Goal: Task Accomplishment & Management: Manage account settings

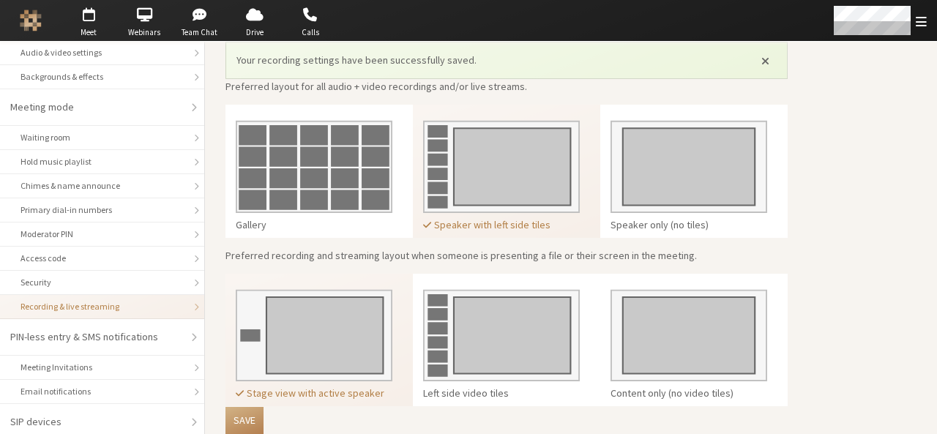
scroll to position [421, 0]
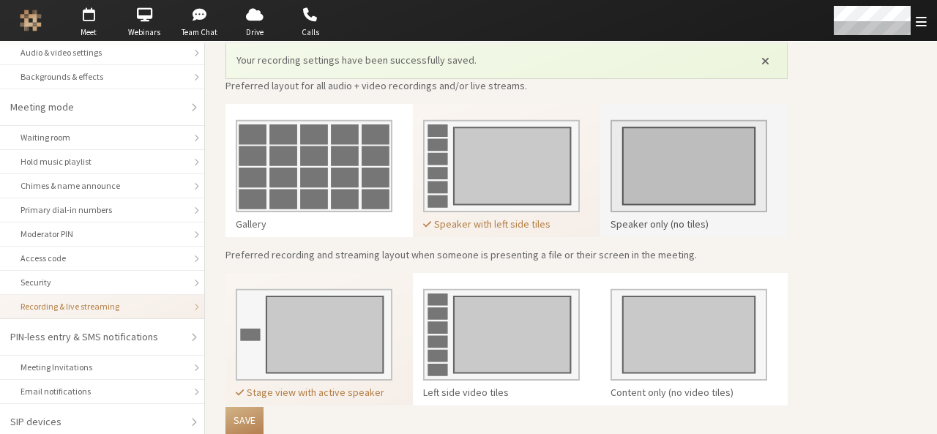
click at [691, 165] on img at bounding box center [689, 160] width 157 height 103
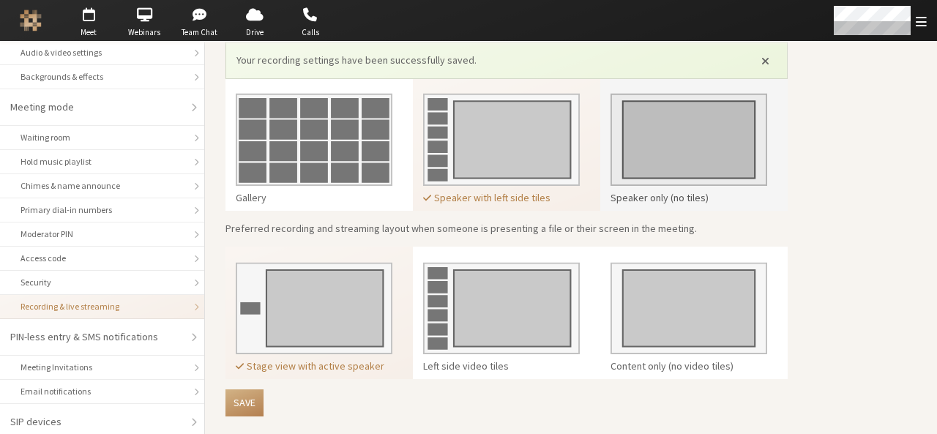
click at [748, 180] on img at bounding box center [689, 134] width 157 height 103
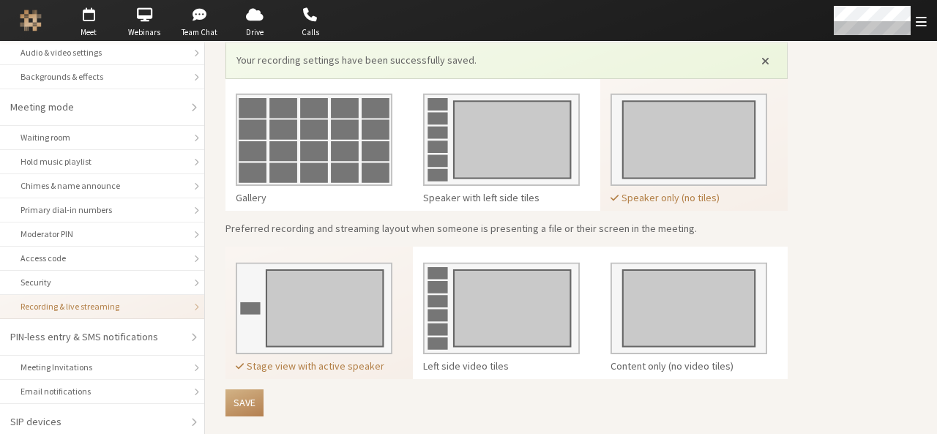
click at [849, 299] on main "Recording & Live Streaming Manage the recording and live streaming settings for…" at bounding box center [571, 15] width 732 height 843
click at [342, 302] on img at bounding box center [314, 303] width 157 height 103
click at [234, 390] on button "Save" at bounding box center [245, 403] width 38 height 27
drag, startPoint x: 732, startPoint y: 190, endPoint x: 621, endPoint y: 197, distance: 111.5
click at [621, 197] on div "Speaker only (no tiles)" at bounding box center [689, 197] width 157 height 15
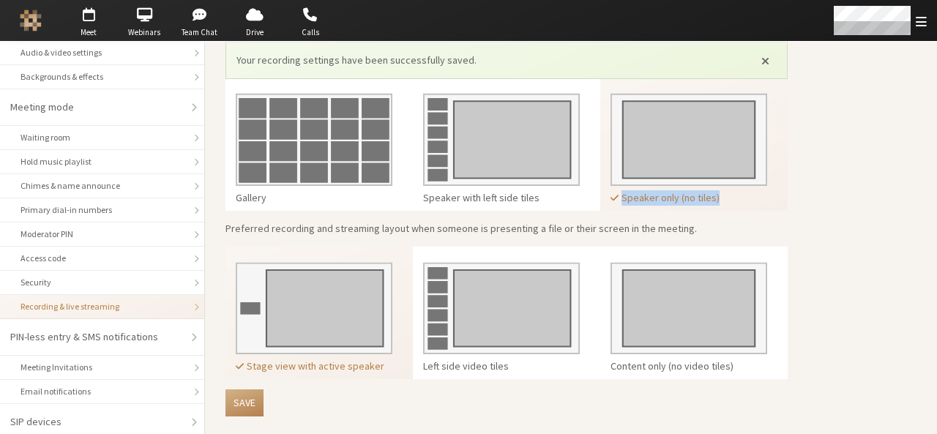
copy div "Speaker only (no tiles)"
drag, startPoint x: 381, startPoint y: 364, endPoint x: 244, endPoint y: 366, distance: 136.9
click at [244, 366] on div "Stage view with active speaker" at bounding box center [314, 366] width 157 height 15
copy div "Stage view with active speaker"
